Goal: Navigation & Orientation: Find specific page/section

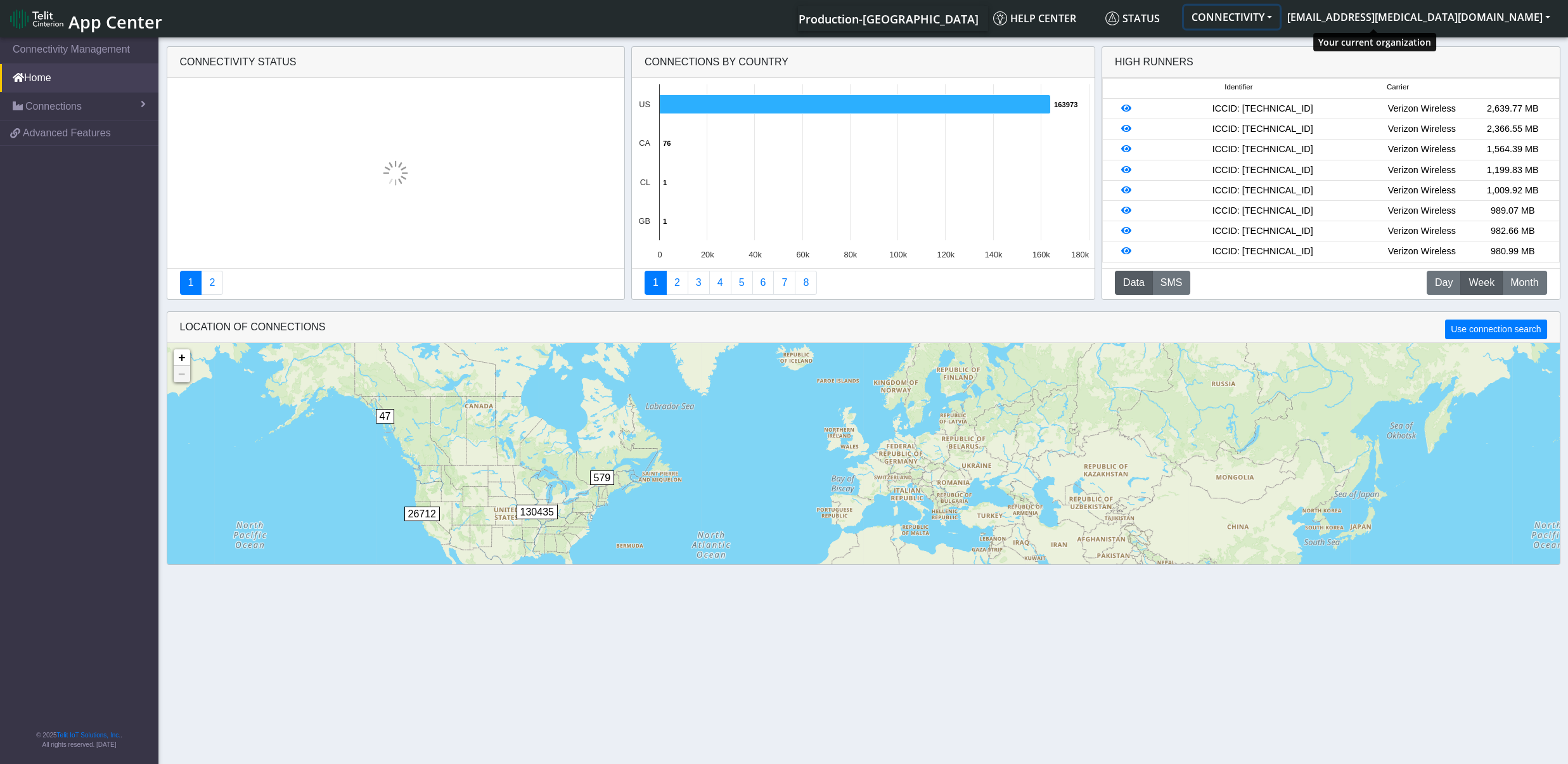
click at [1279, 24] on button "CONNECTIVITY" at bounding box center [1231, 17] width 96 height 23
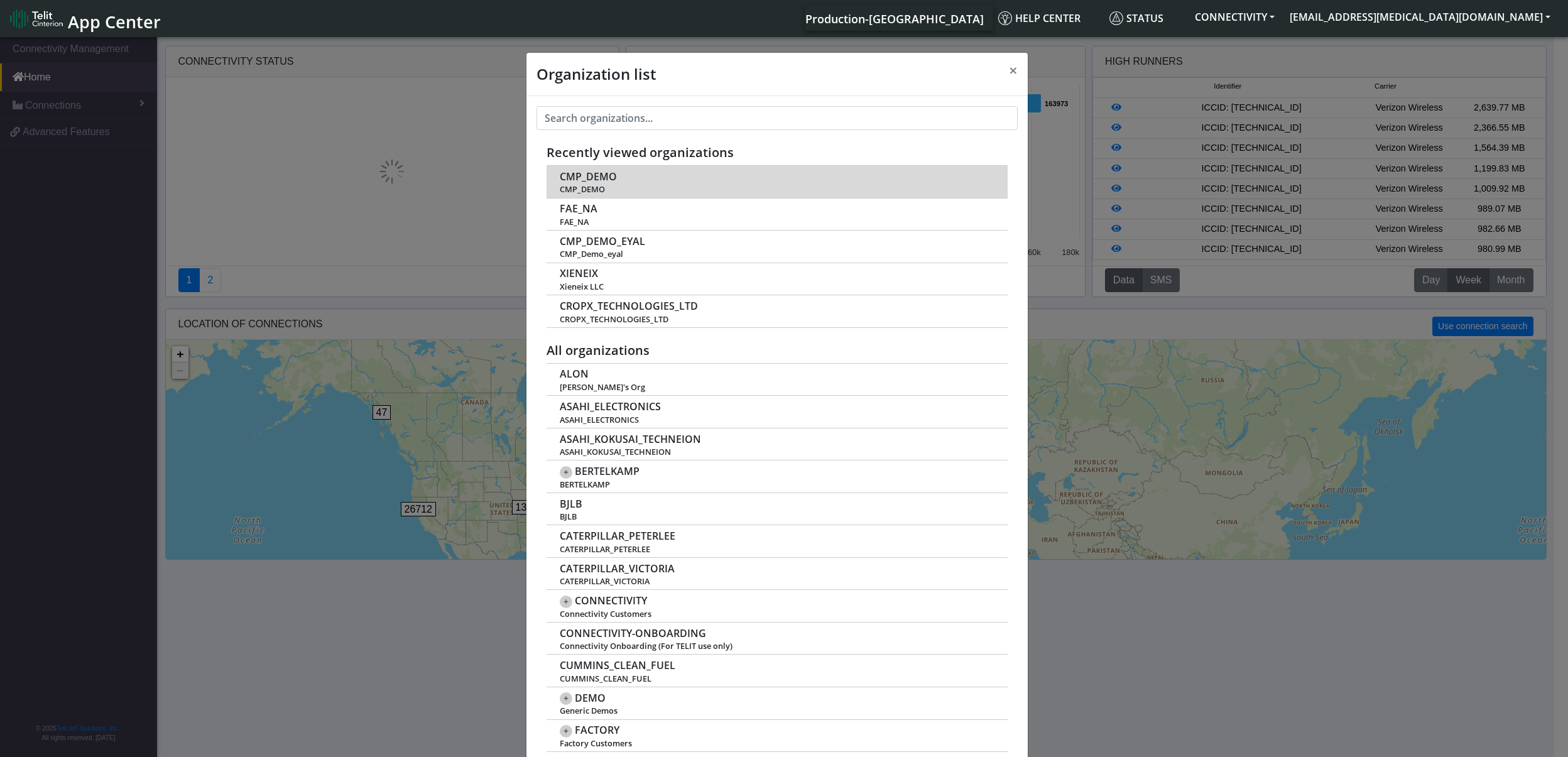
click at [606, 178] on span "CMP_DEMO" at bounding box center [588, 176] width 57 height 12
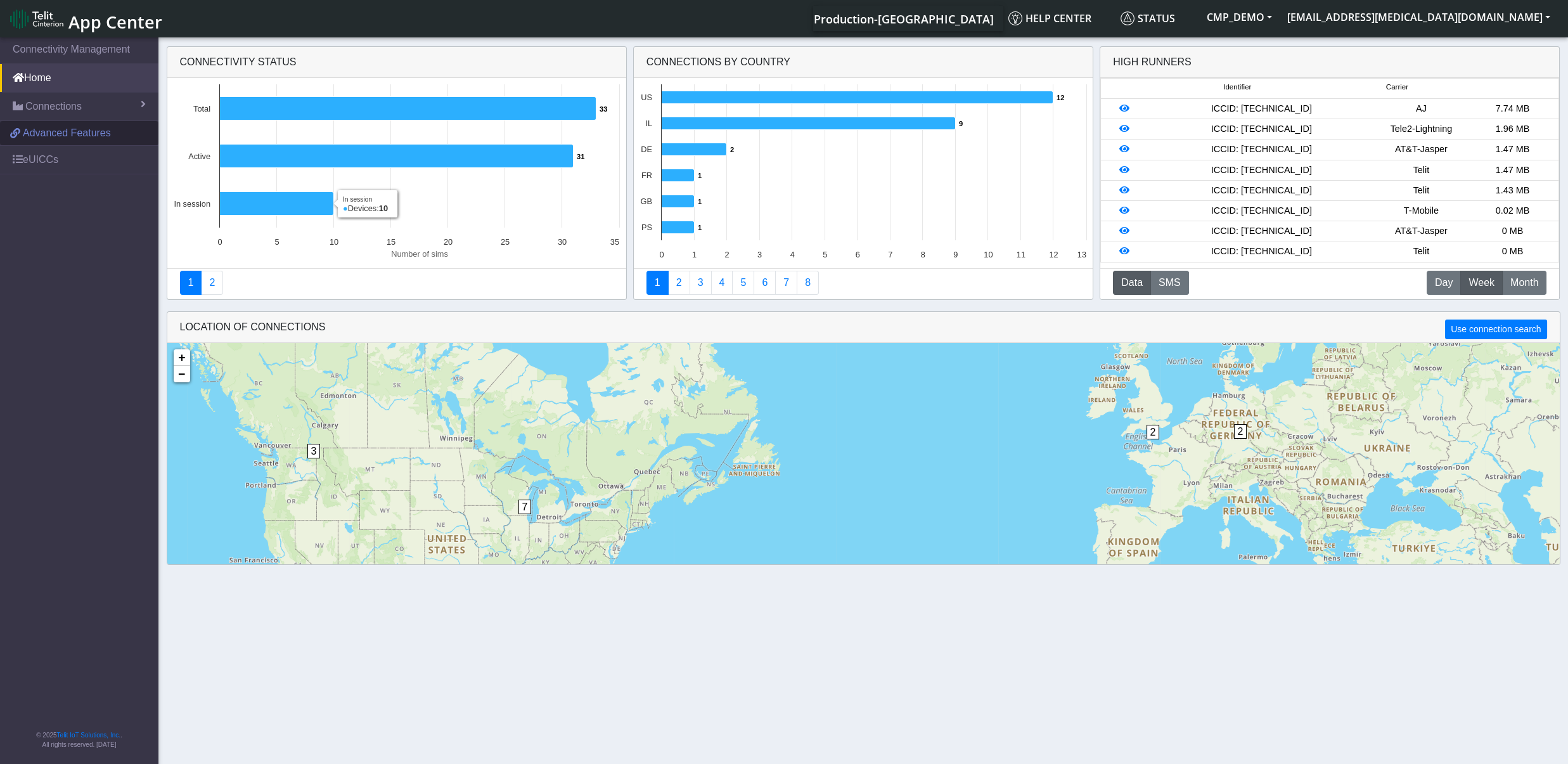
click at [69, 134] on span "Advanced Features" at bounding box center [66, 133] width 88 height 16
